Goal: Answer question/provide support

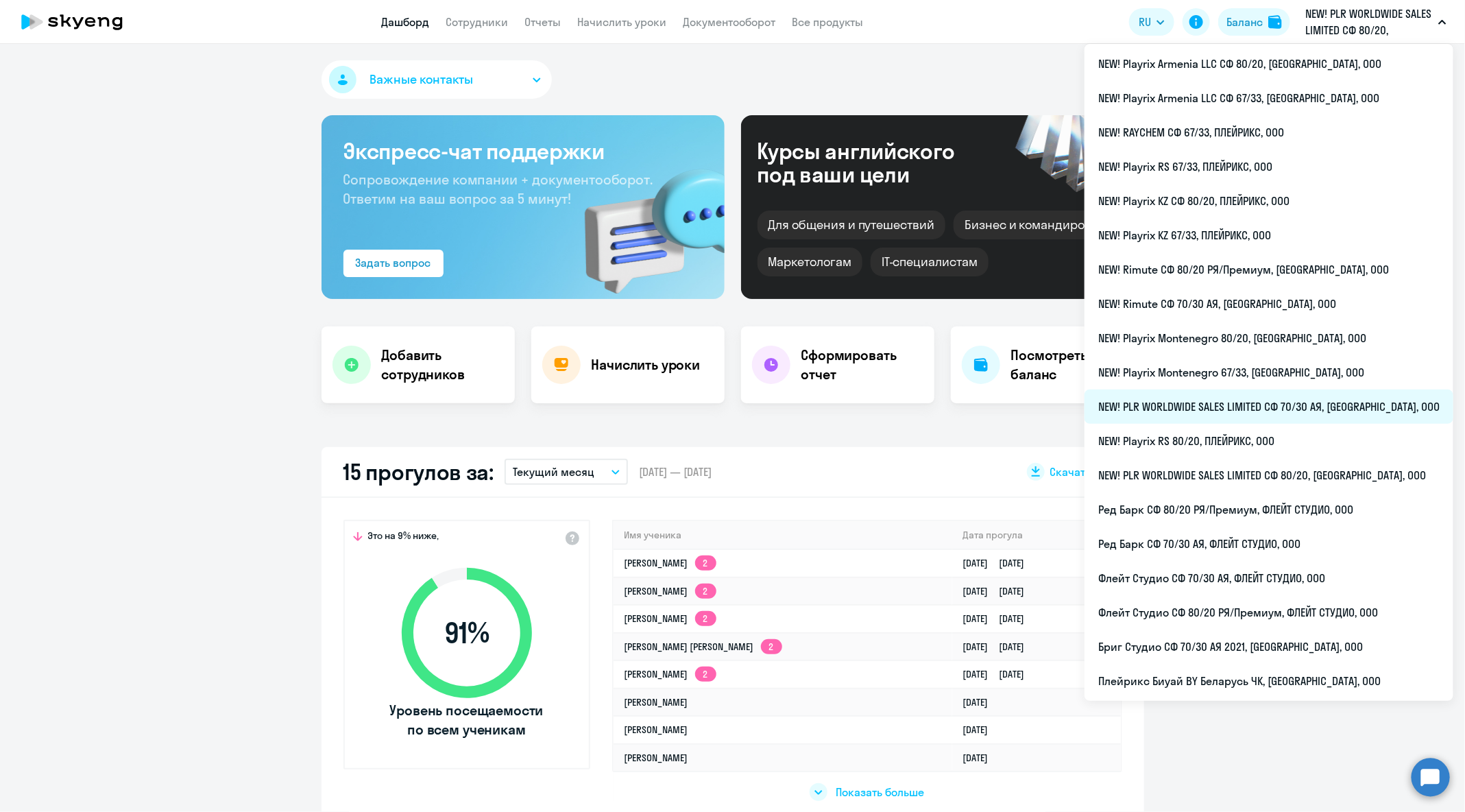
click at [1348, 400] on li "NEW! PLR WORLDWIDE SALES LIMITED СФ 70/30 АЯ, [GEOGRAPHIC_DATA], ООО" at bounding box center [1269, 407] width 369 height 34
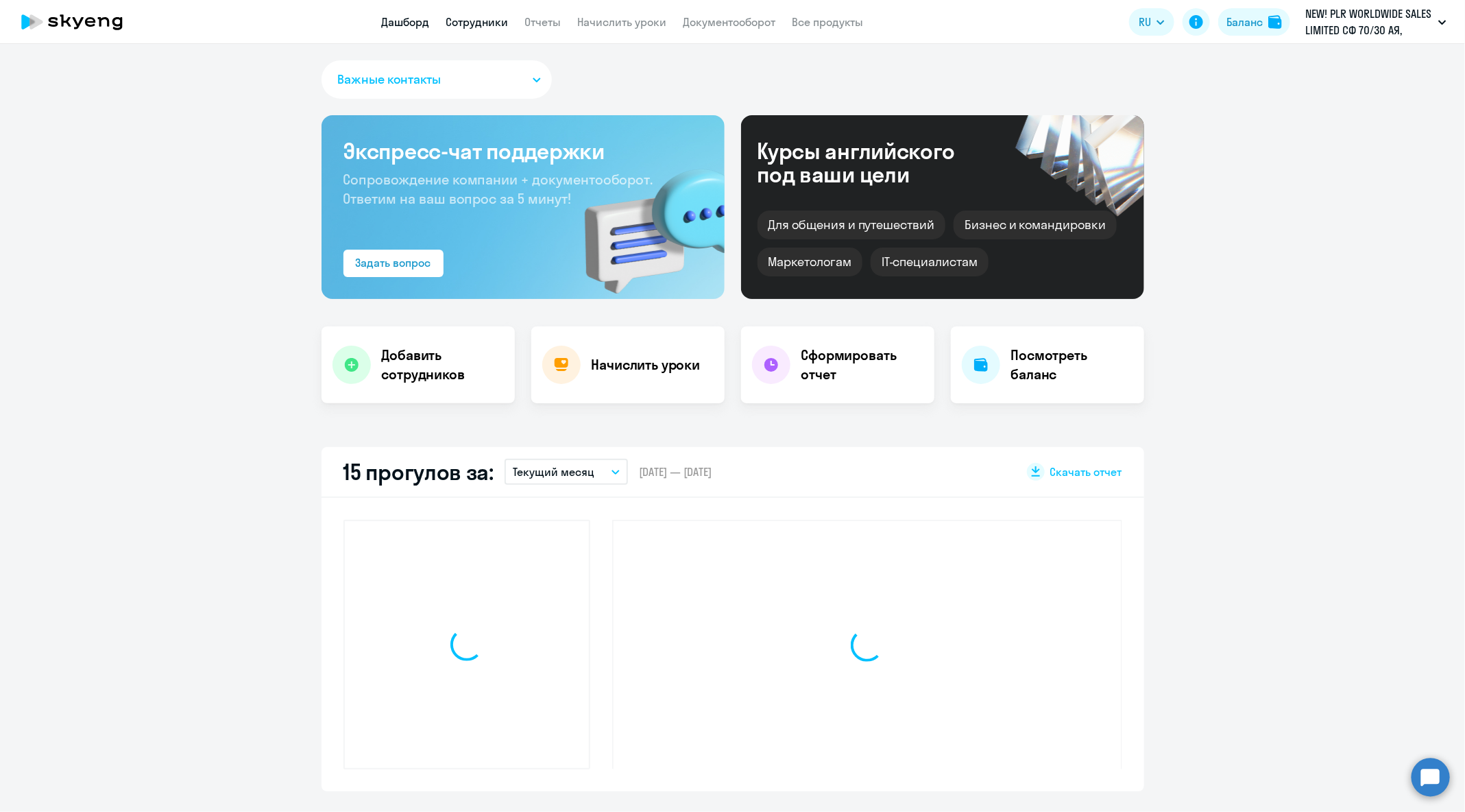
click at [493, 21] on link "Сотрудники" at bounding box center [477, 21] width 62 height 14
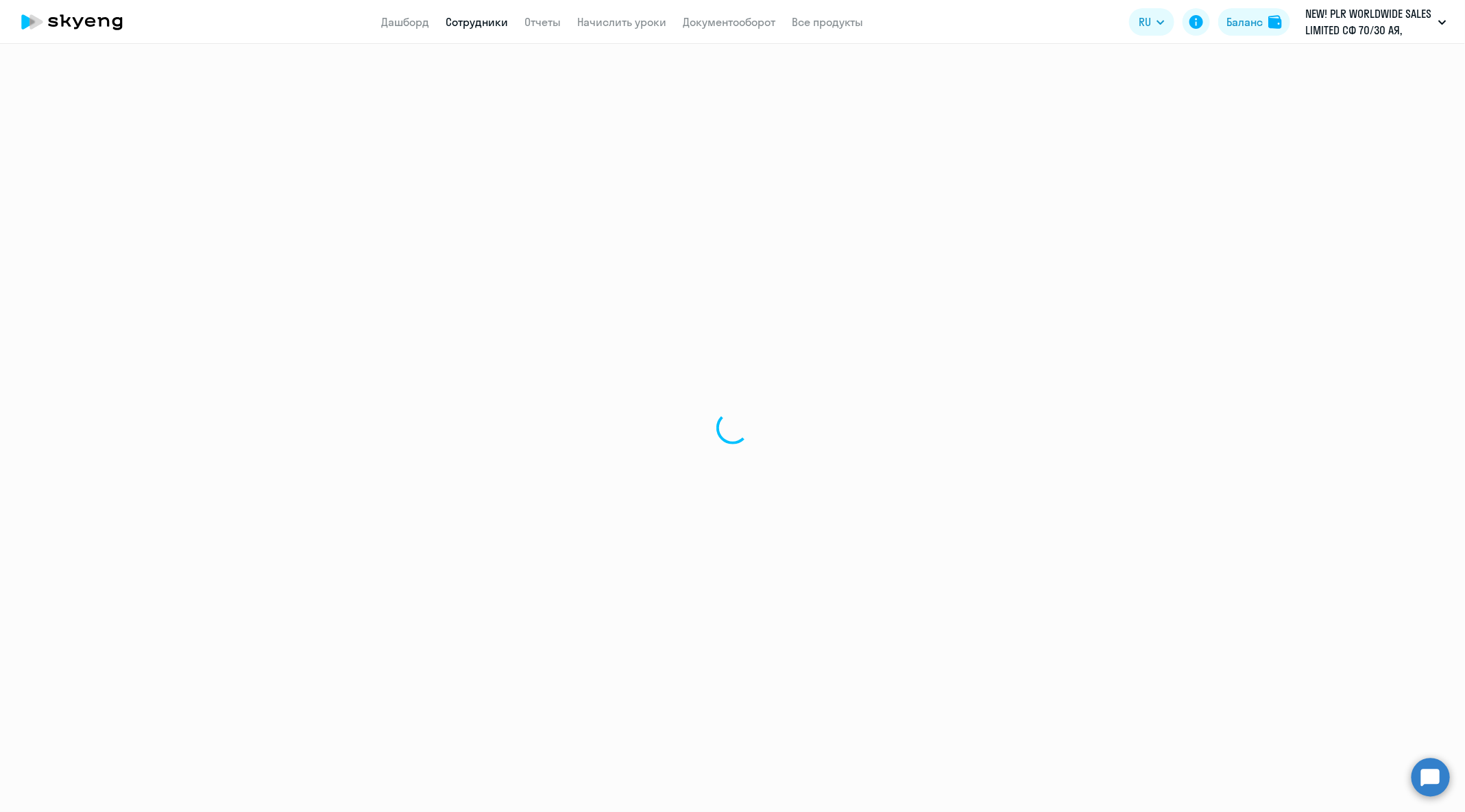
select select "30"
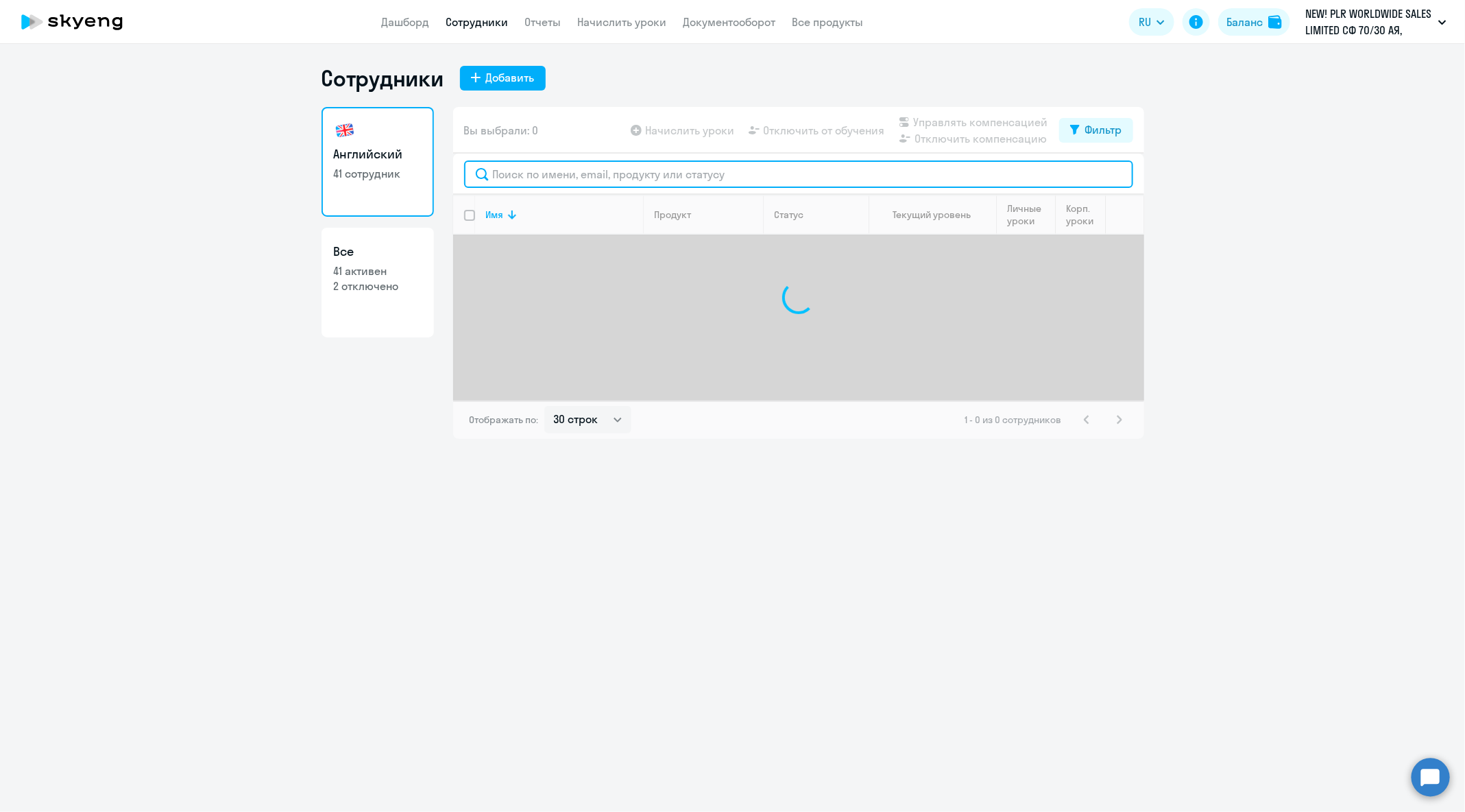
click at [711, 180] on input "text" at bounding box center [798, 174] width 669 height 27
click at [726, 174] on input "text" at bounding box center [798, 174] width 669 height 27
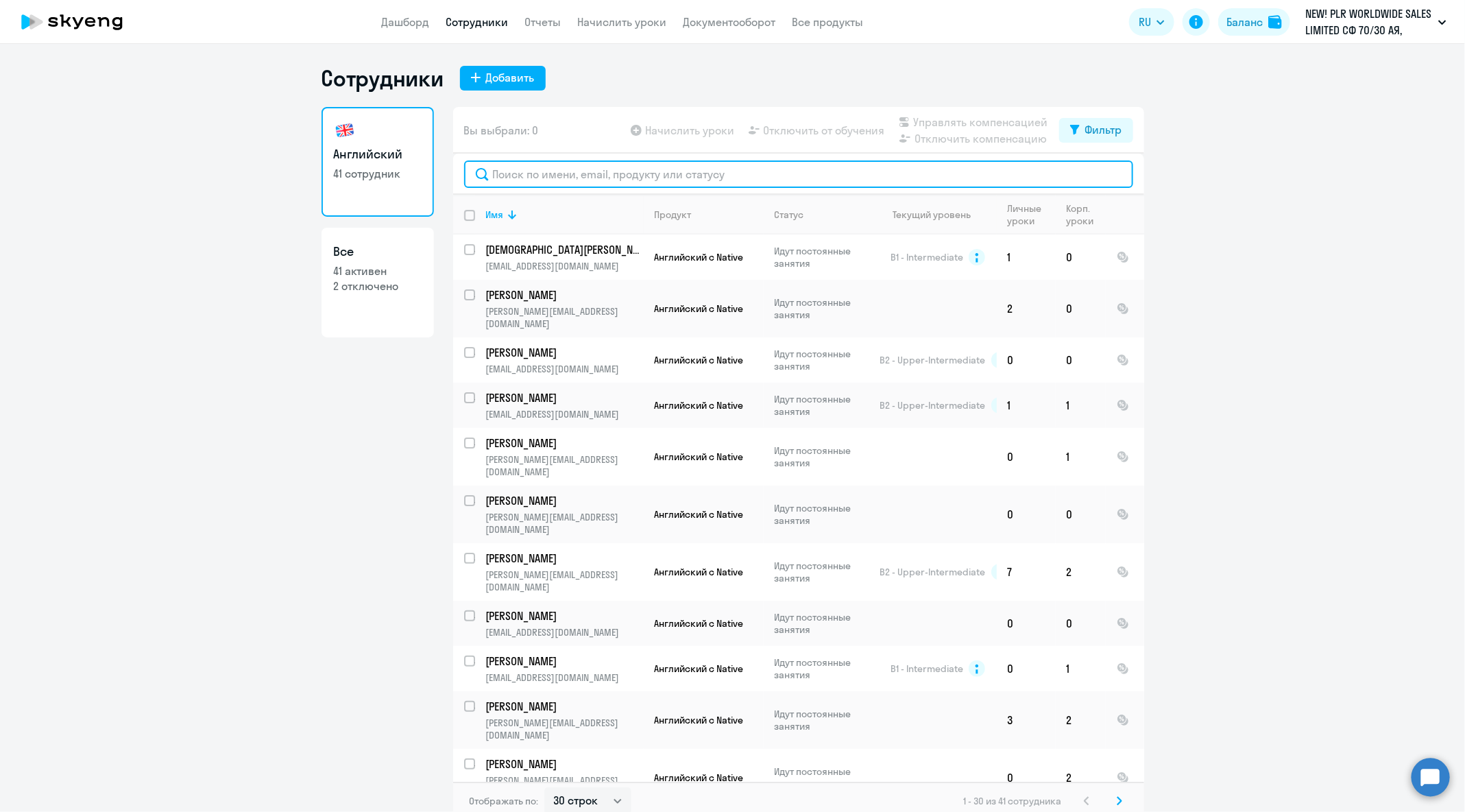
click at [726, 174] on input "text" at bounding box center [798, 174] width 669 height 27
paste input "[PERSON_NAME][EMAIL_ADDRESS][DOMAIN_NAME]"
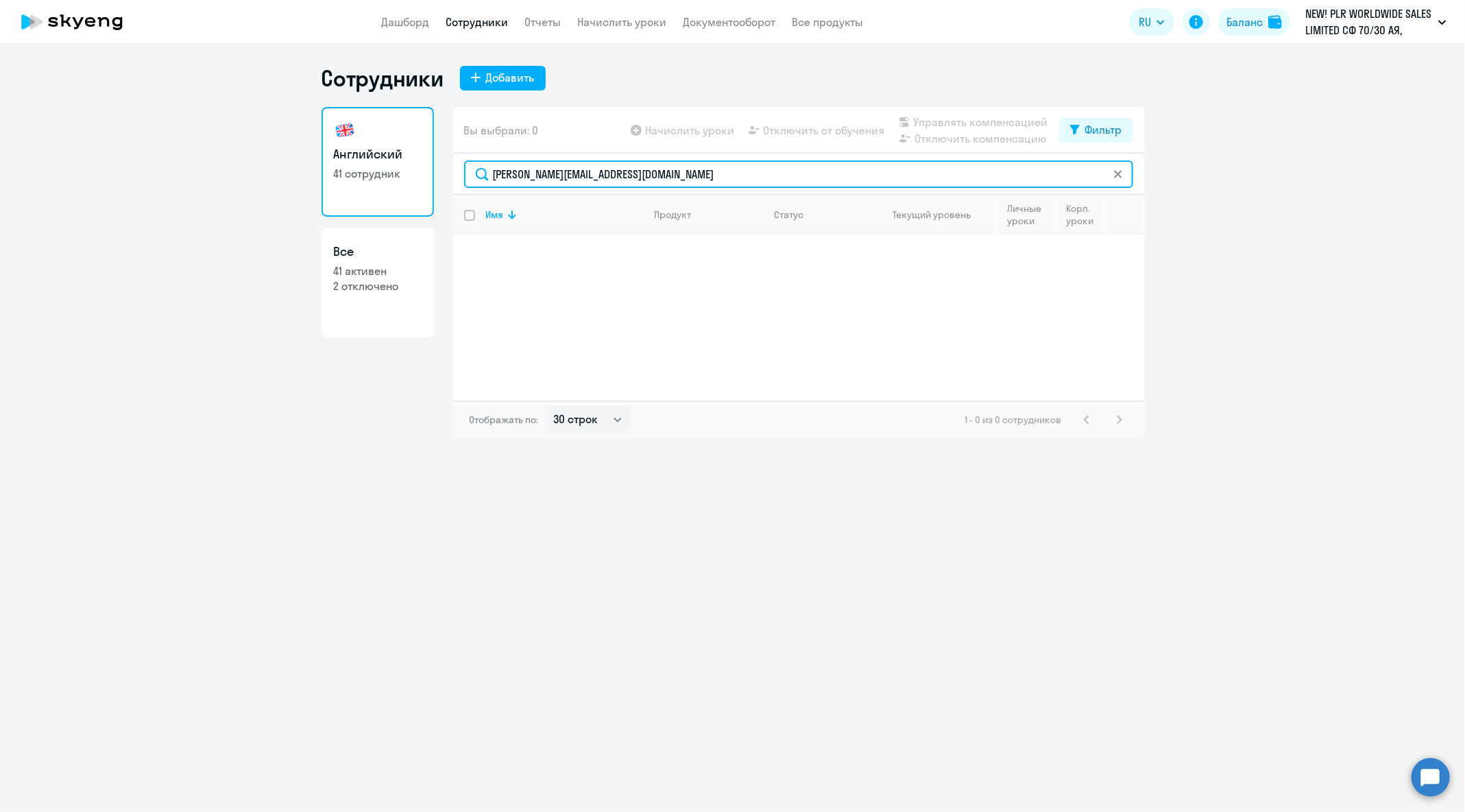
type input "[PERSON_NAME][EMAIL_ADDRESS][DOMAIN_NAME]"
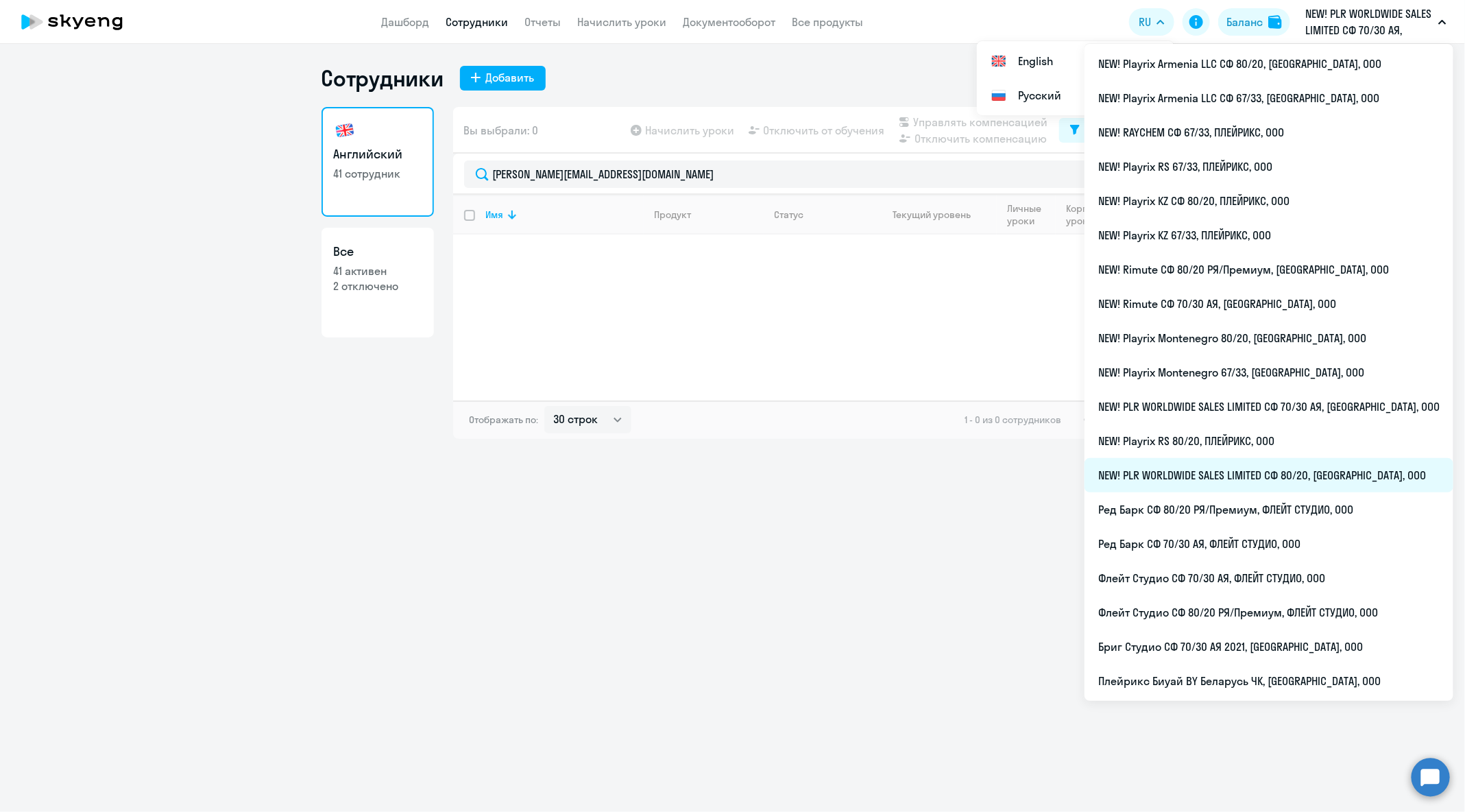
click at [1294, 480] on li "NEW! PLR WORLDWIDE SALES LIMITED СФ 80/20, [GEOGRAPHIC_DATA], ООО" at bounding box center [1269, 475] width 369 height 34
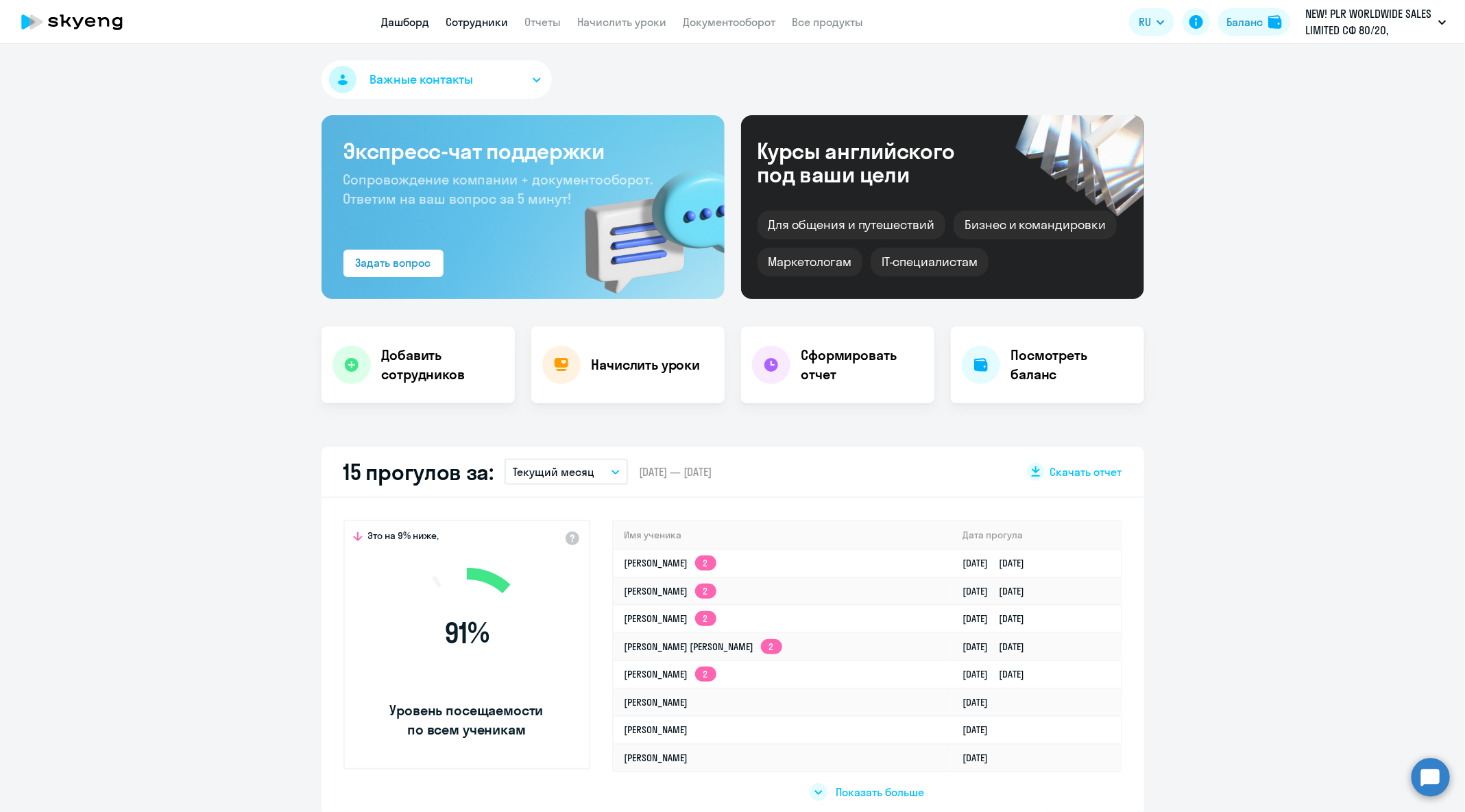
click at [483, 24] on link "Сотрудники" at bounding box center [477, 21] width 62 height 14
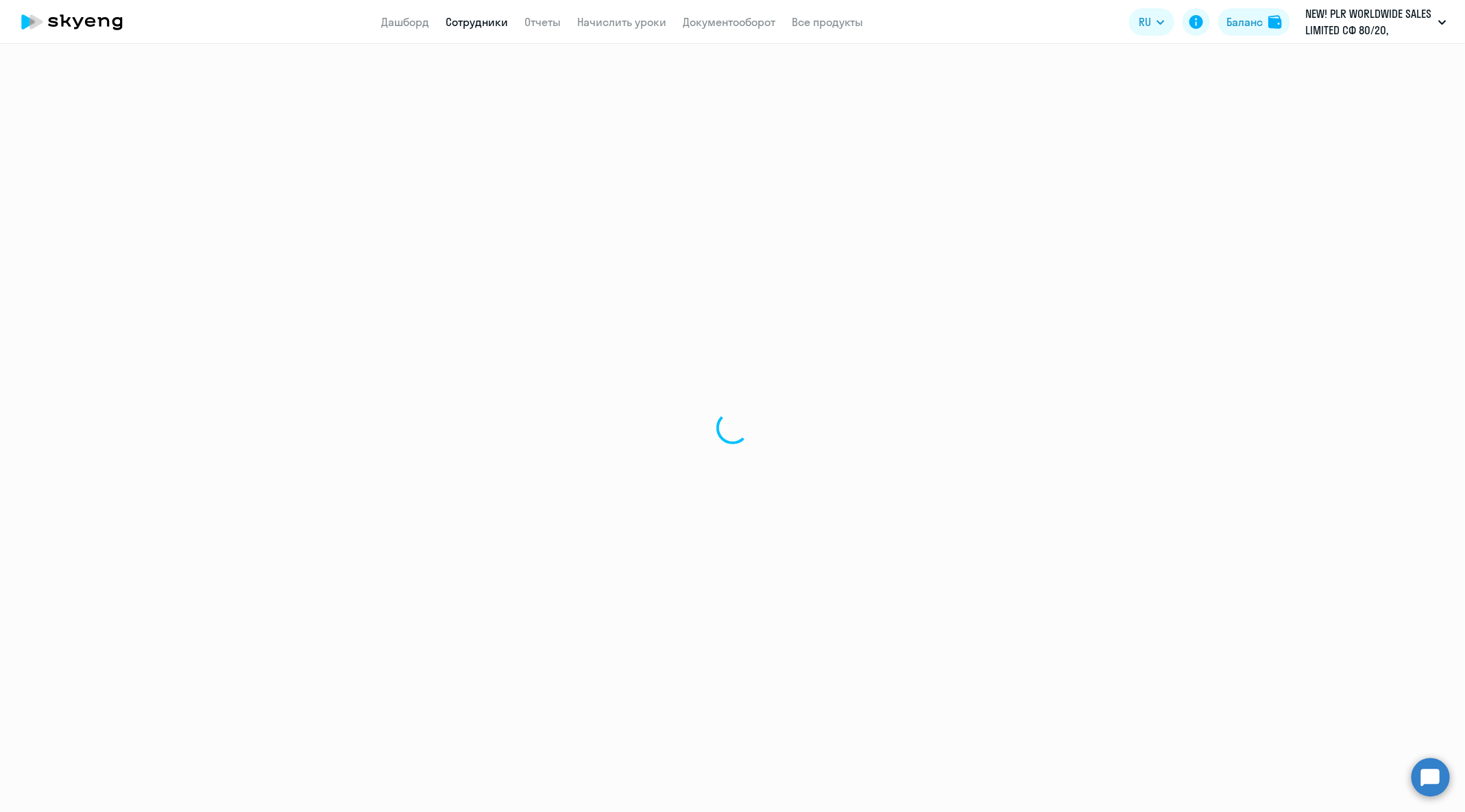
select select "30"
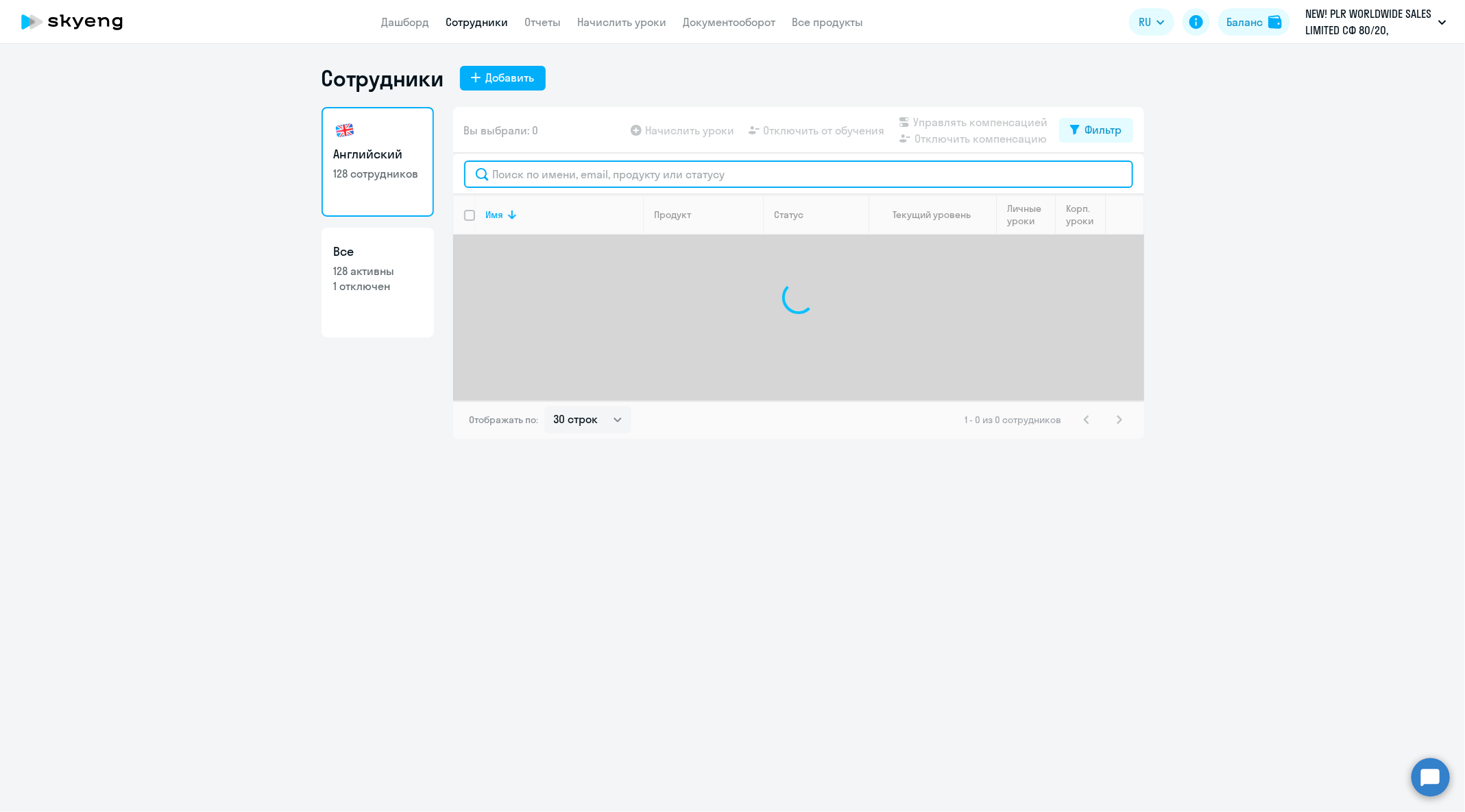
click at [654, 173] on input "text" at bounding box center [798, 174] width 669 height 27
paste input "[PERSON_NAME][EMAIL_ADDRESS][DOMAIN_NAME]"
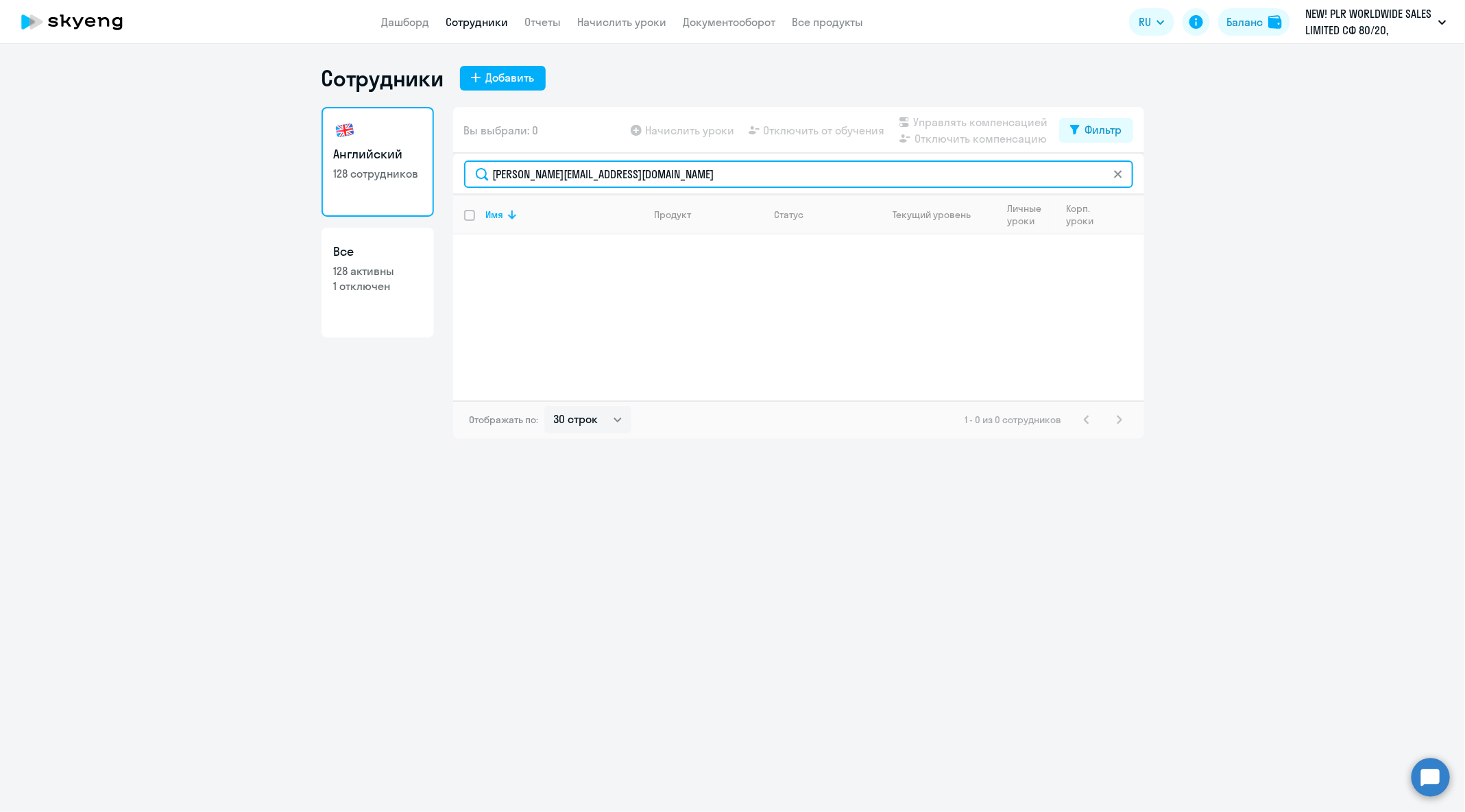
type input "[PERSON_NAME][EMAIL_ADDRESS][DOMAIN_NAME]"
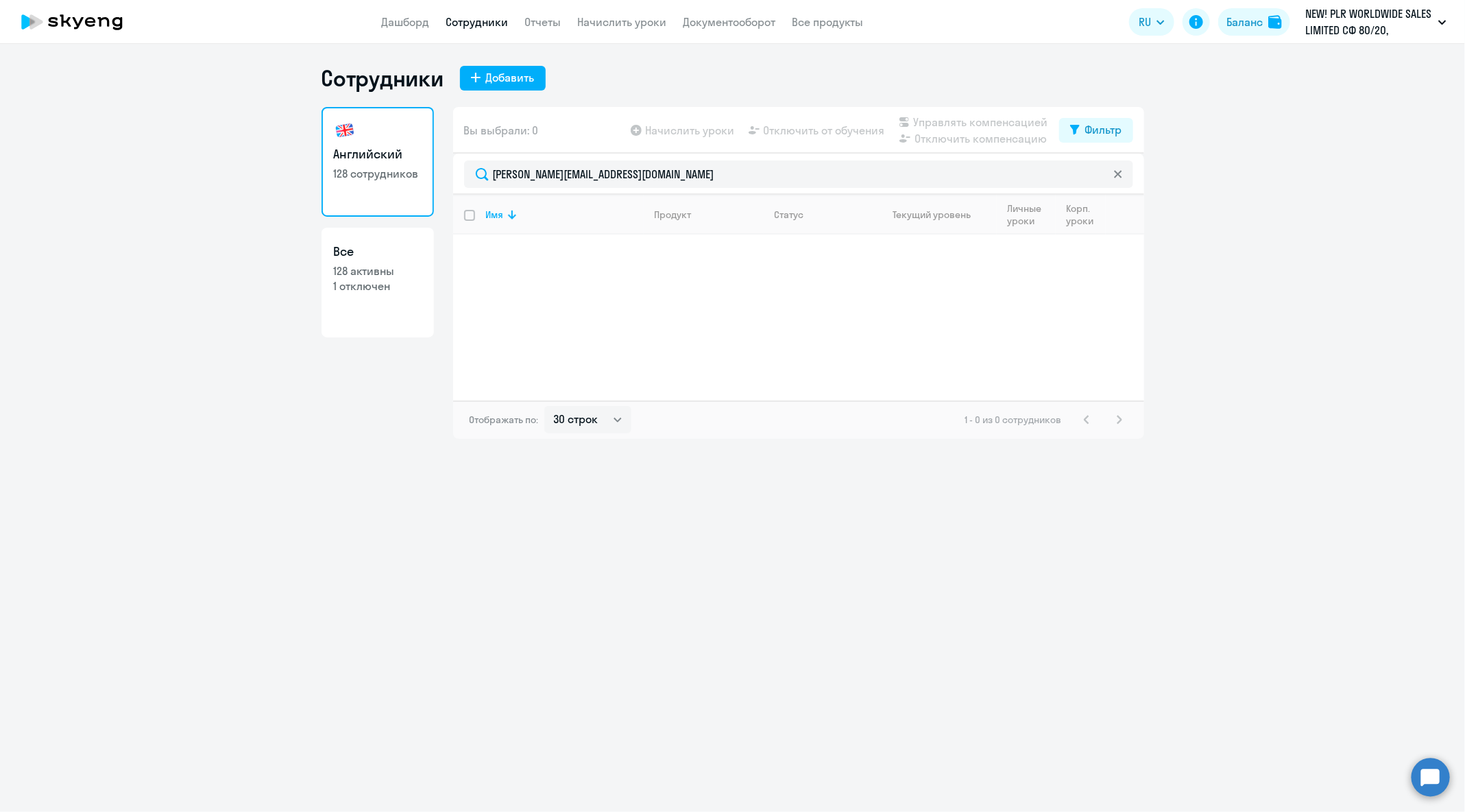
click at [1439, 778] on circle at bounding box center [1431, 777] width 39 height 39
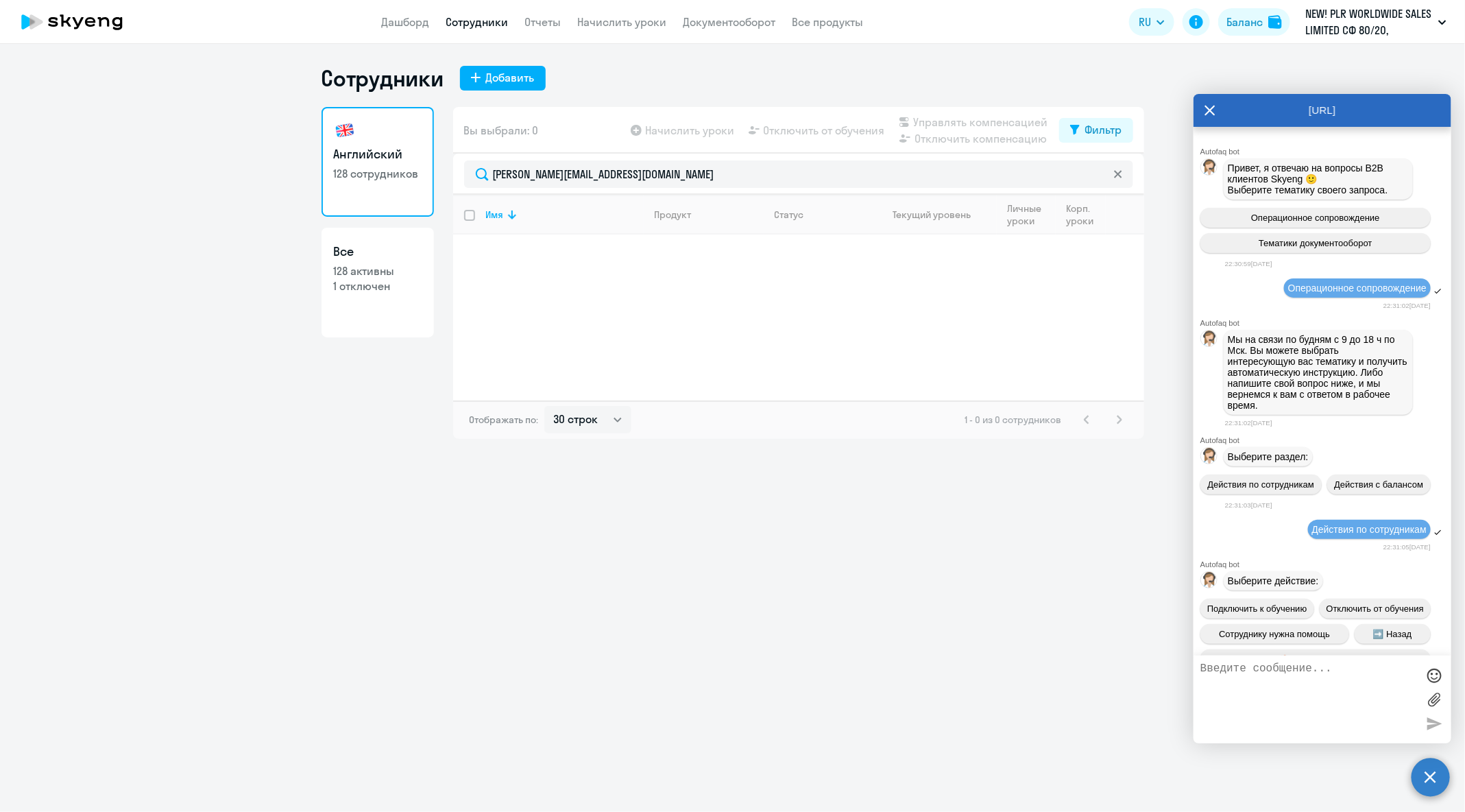
click at [1321, 681] on textarea at bounding box center [1309, 699] width 217 height 74
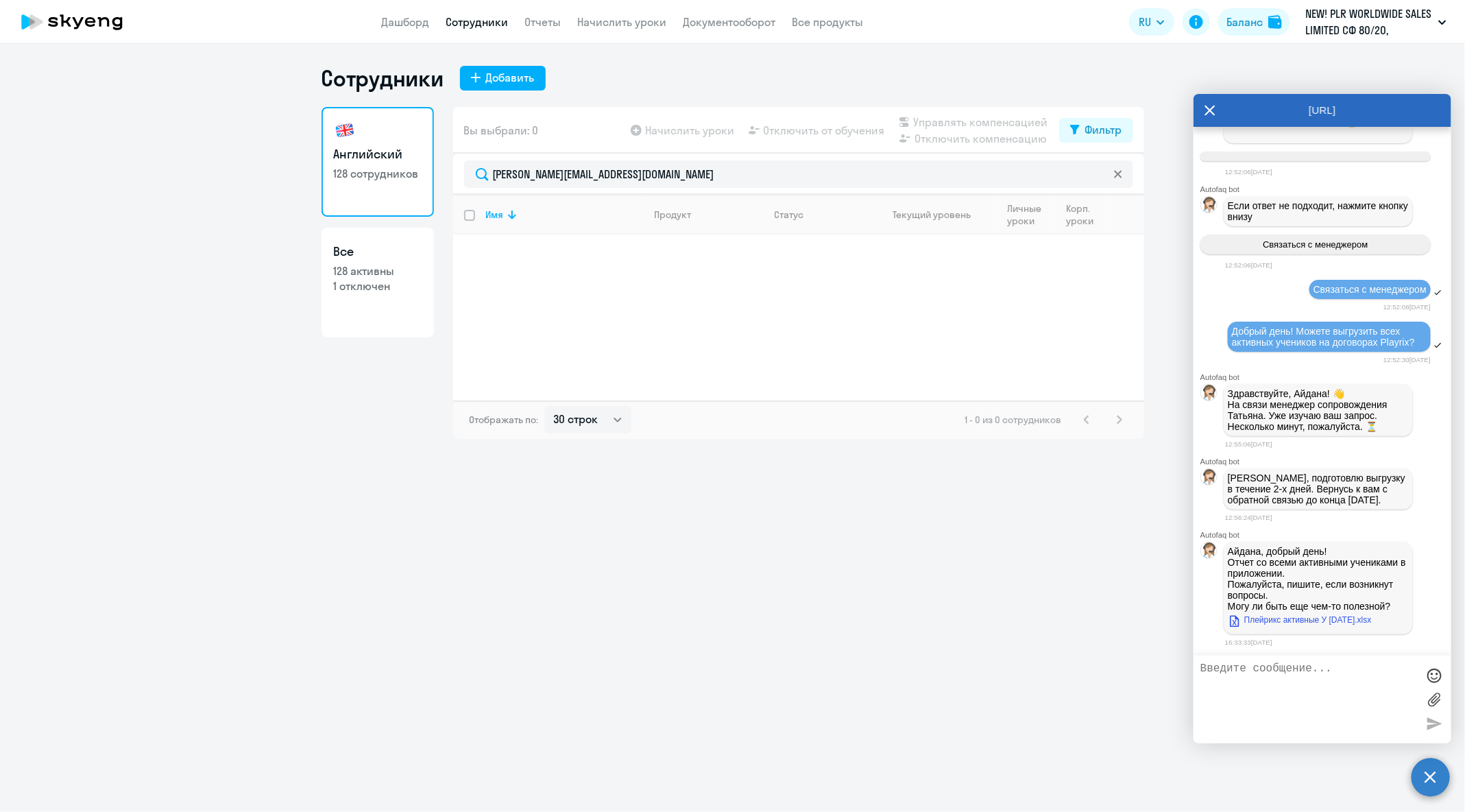
scroll to position [76783, 0]
click at [1321, 624] on link "Плейрикс активные У [DATE].xlsx" at bounding box center [1300, 619] width 144 height 16
click at [1340, 701] on textarea at bounding box center [1309, 699] width 217 height 74
click at [1336, 694] on textarea at bounding box center [1309, 699] width 217 height 74
type textarea "Jnkbxyj^ cgfcb,j ,[PERSON_NAME]"
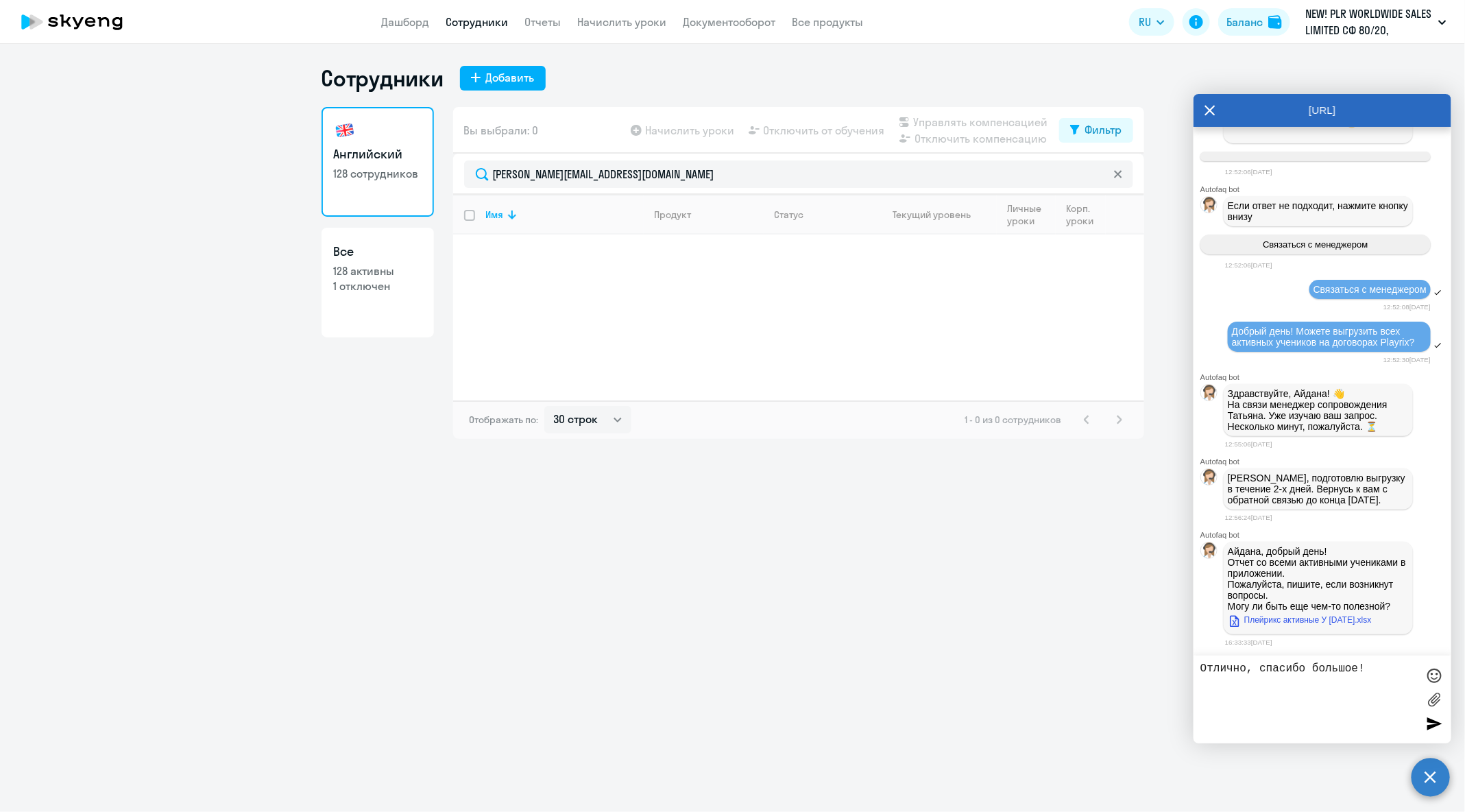
type textarea "Отлично, спасибо большое!"
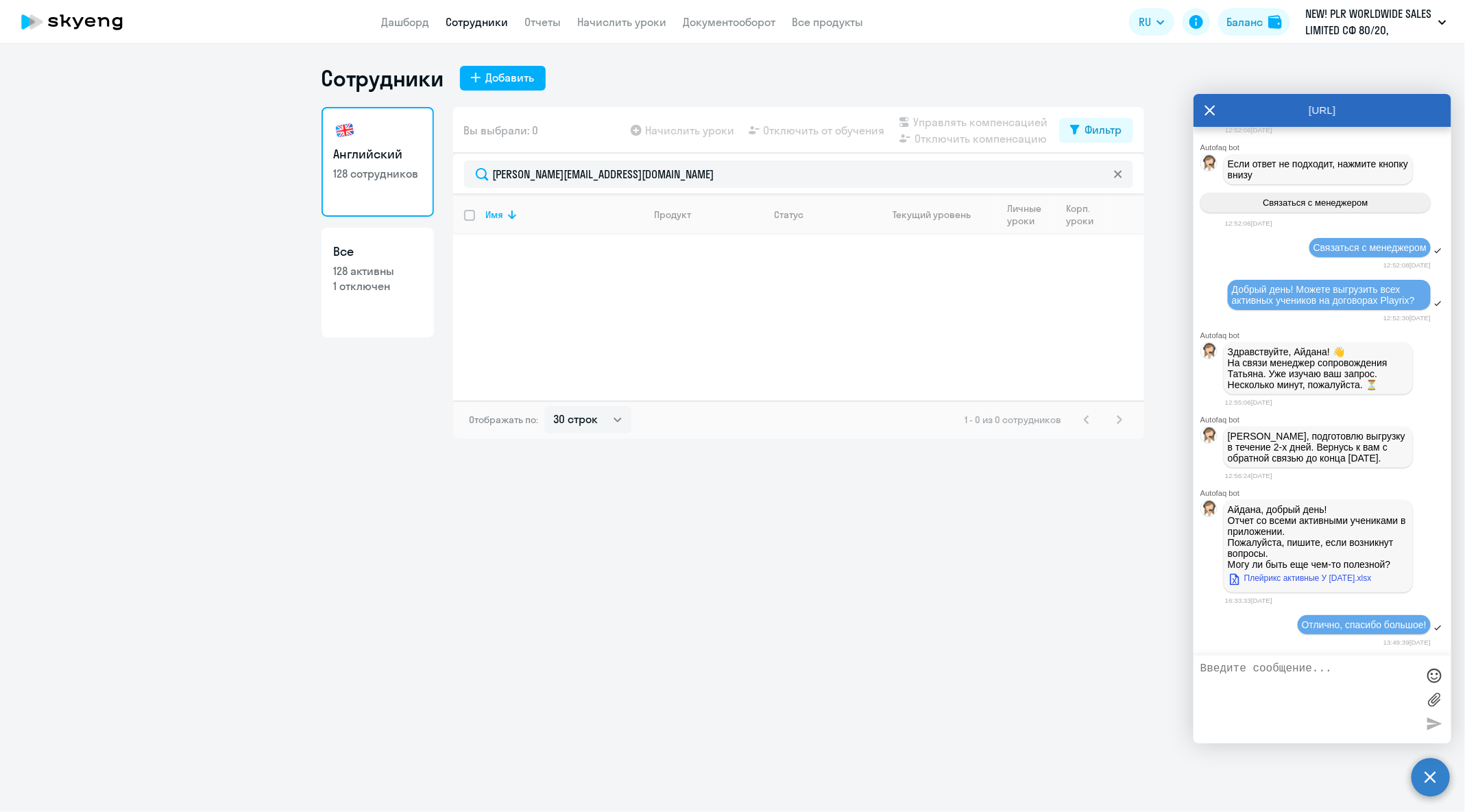
scroll to position [76825, 0]
paste textarea "[PERSON_NAME][EMAIL_ADDRESS][DOMAIN_NAME]"
type textarea "У меня запрос на проверку [PERSON_NAME][EMAIL_ADDRESS][DOMAIN_NAME] - она подкл…"
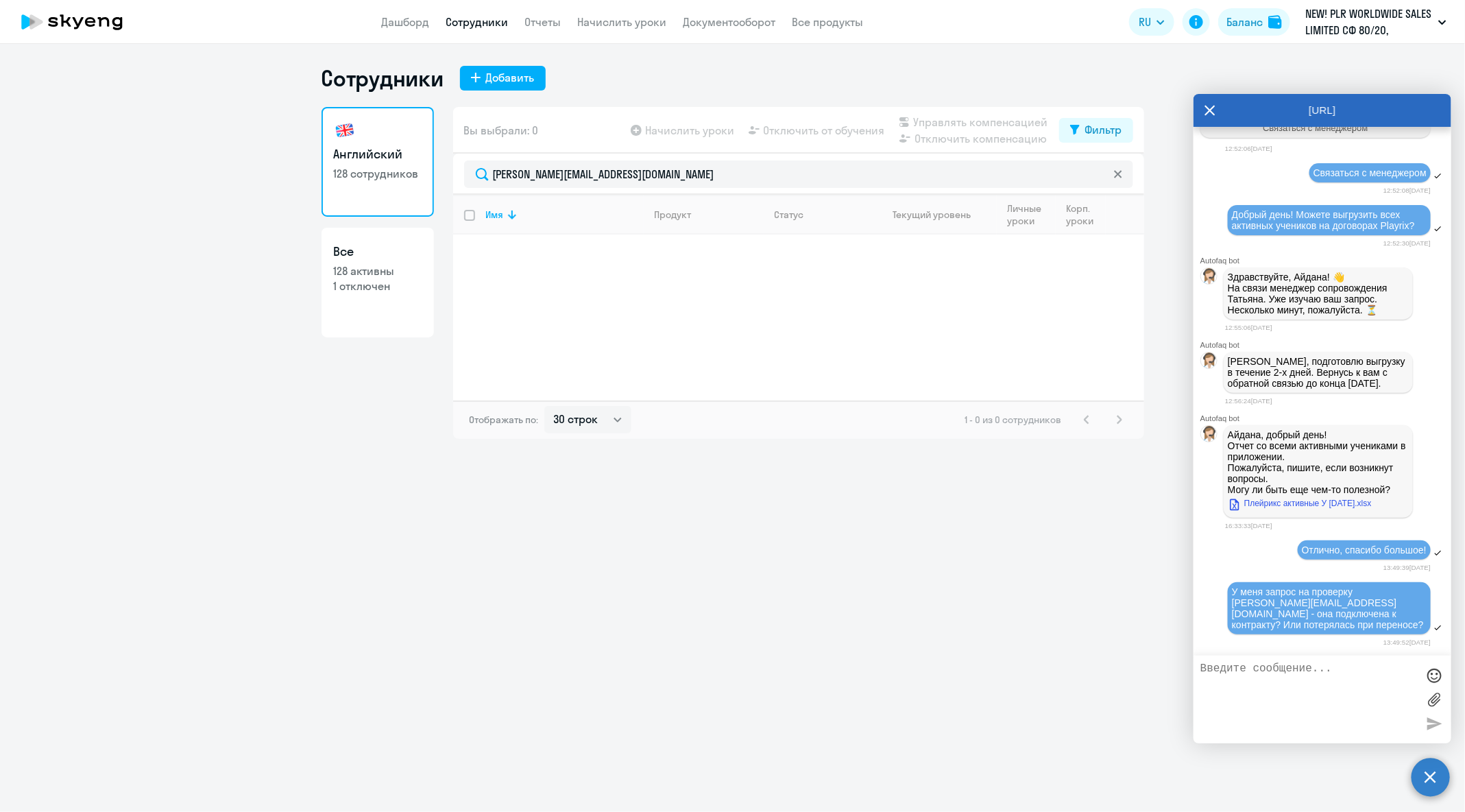
scroll to position [76902, 0]
